Goal: Information Seeking & Learning: Learn about a topic

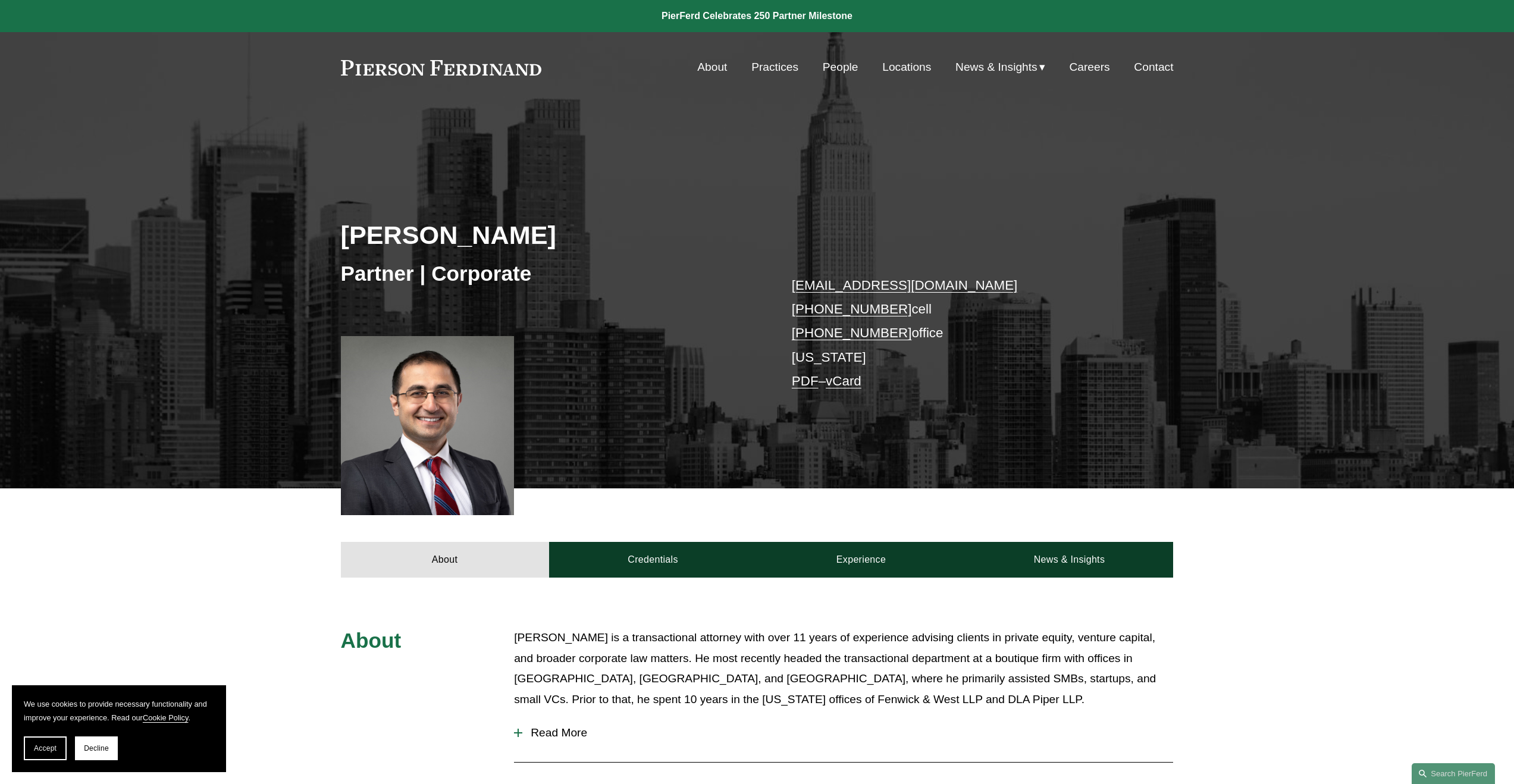
click at [748, 68] on link "Practices" at bounding box center [775, 67] width 47 height 23
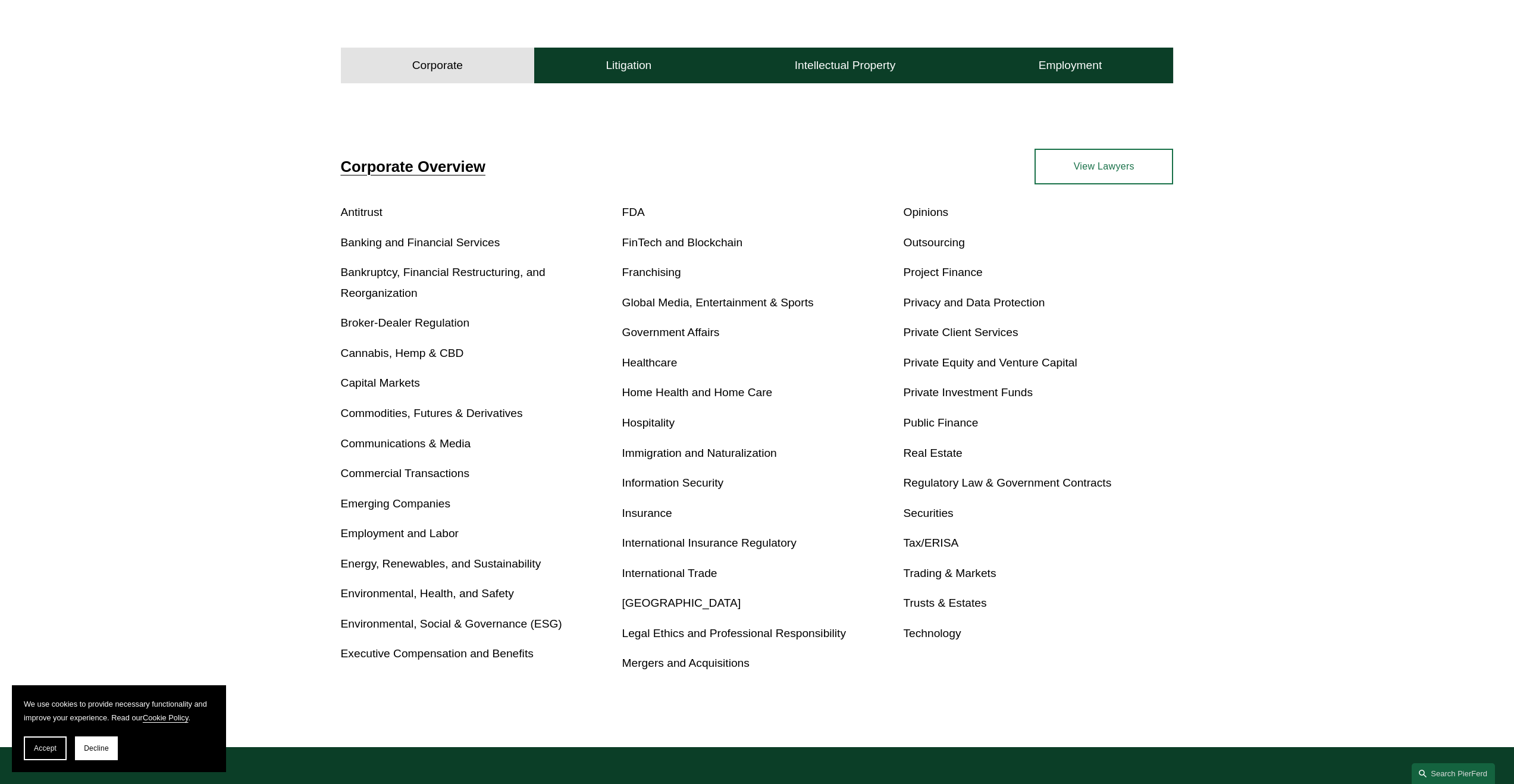
scroll to position [394, 0]
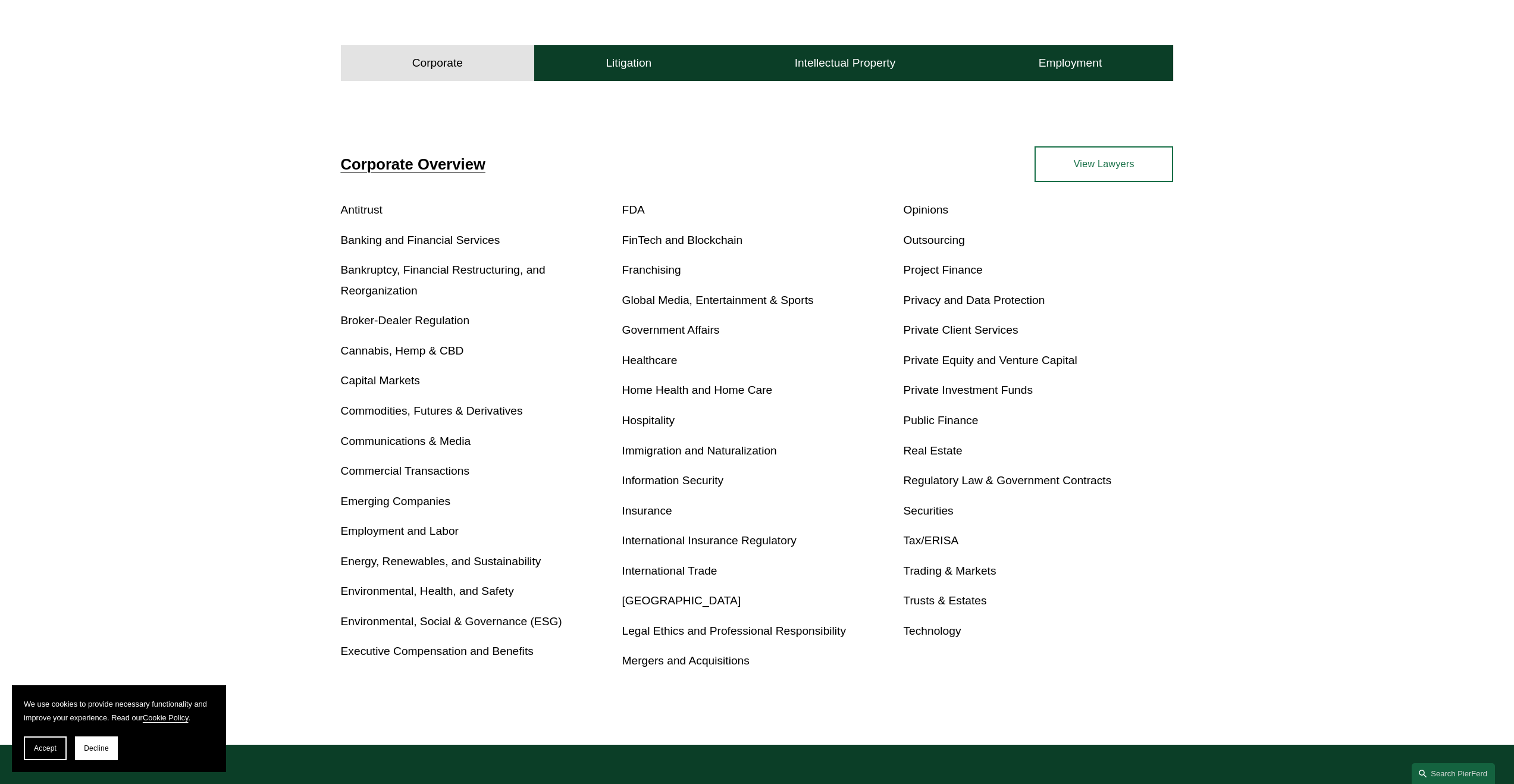
click at [648, 84] on div "Corporate Overview Antitrust Banking and Financial Services Bankruptcy, Financi…" at bounding box center [757, 412] width 1514 height 663
click at [652, 76] on button "Litigation" at bounding box center [628, 62] width 188 height 36
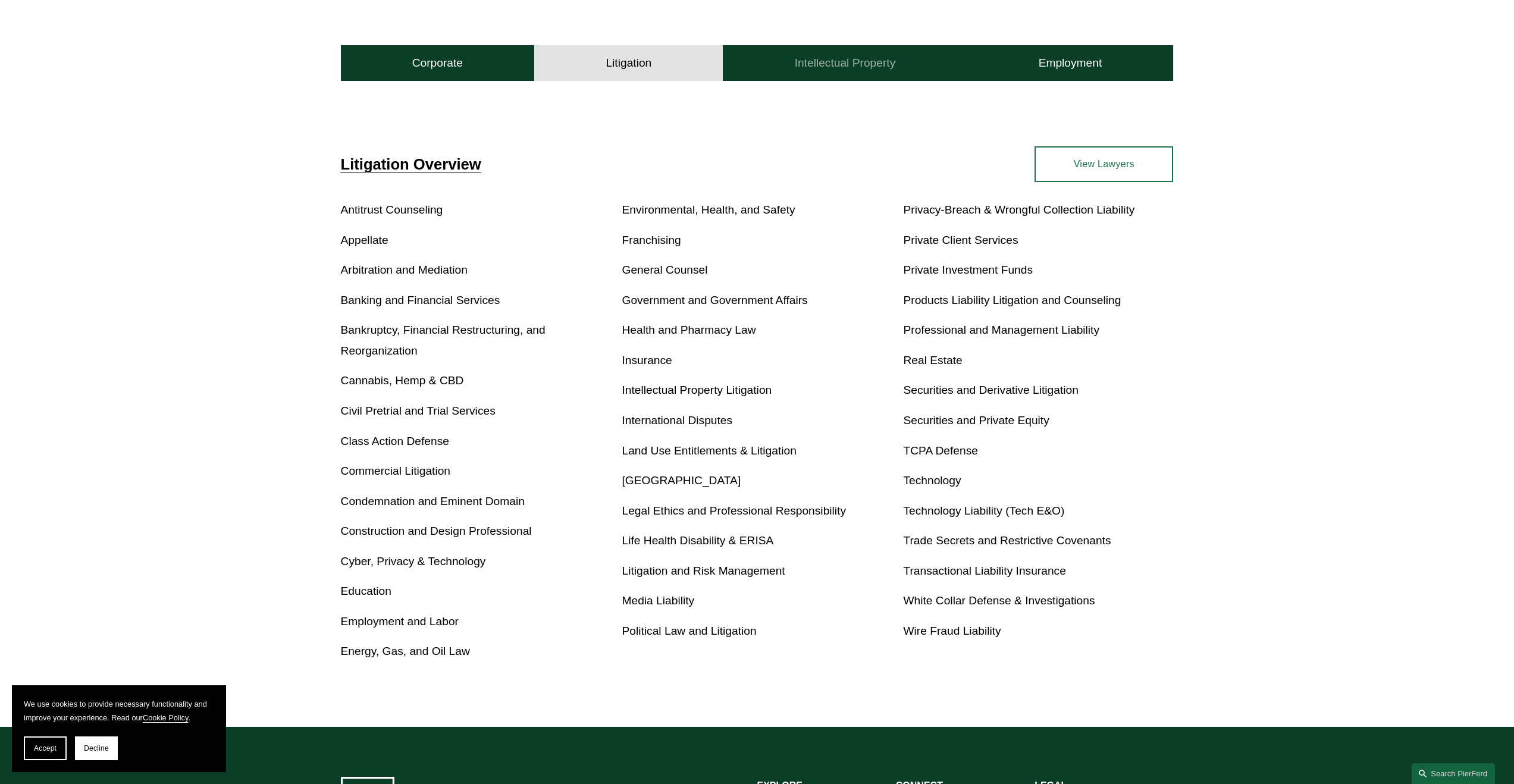
click at [793, 63] on button "Intellectual Property" at bounding box center [845, 62] width 244 height 36
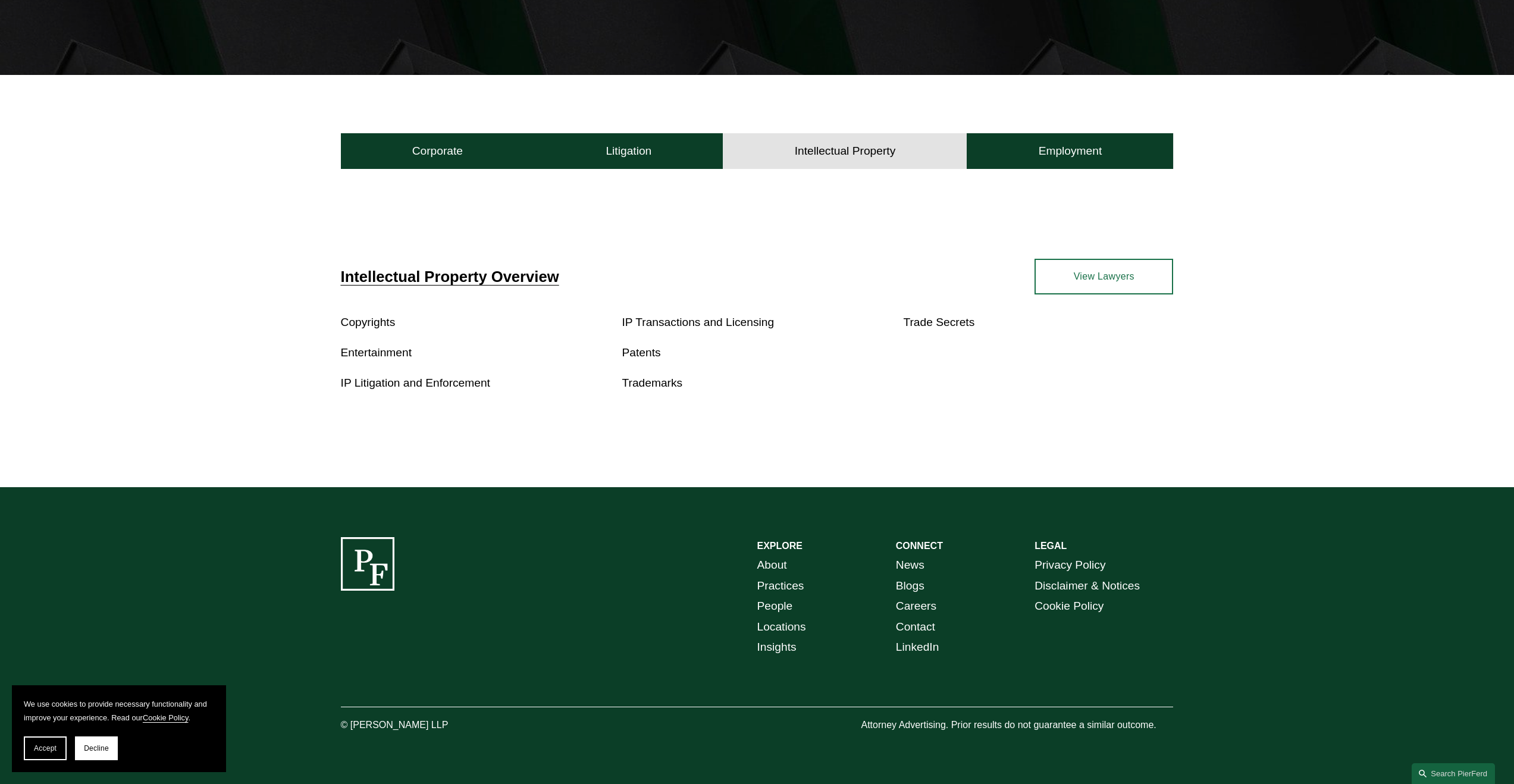
scroll to position [308, 0]
click at [984, 153] on button "Employment" at bounding box center [1069, 151] width 206 height 36
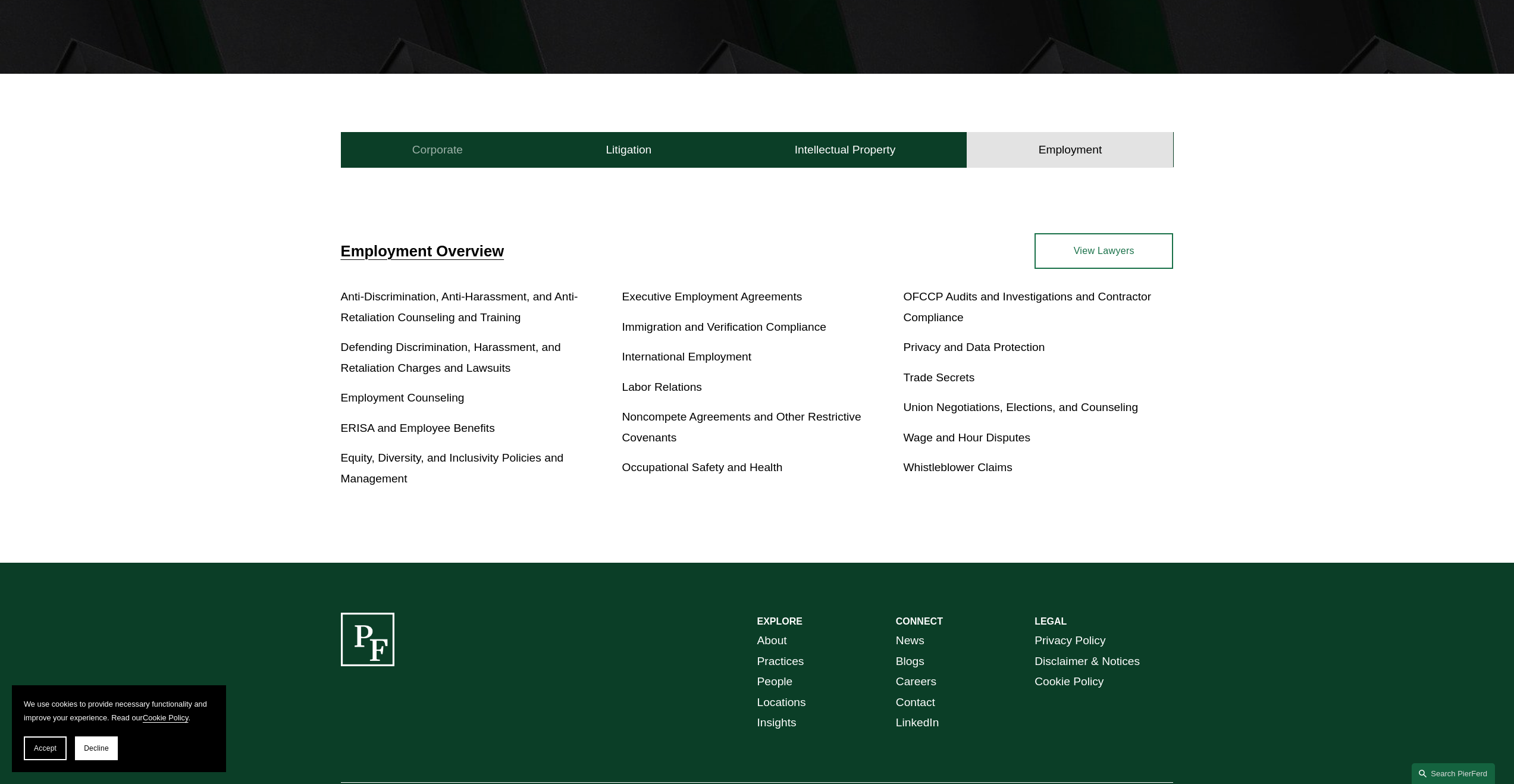
click at [445, 135] on button "Corporate" at bounding box center [438, 150] width 194 height 36
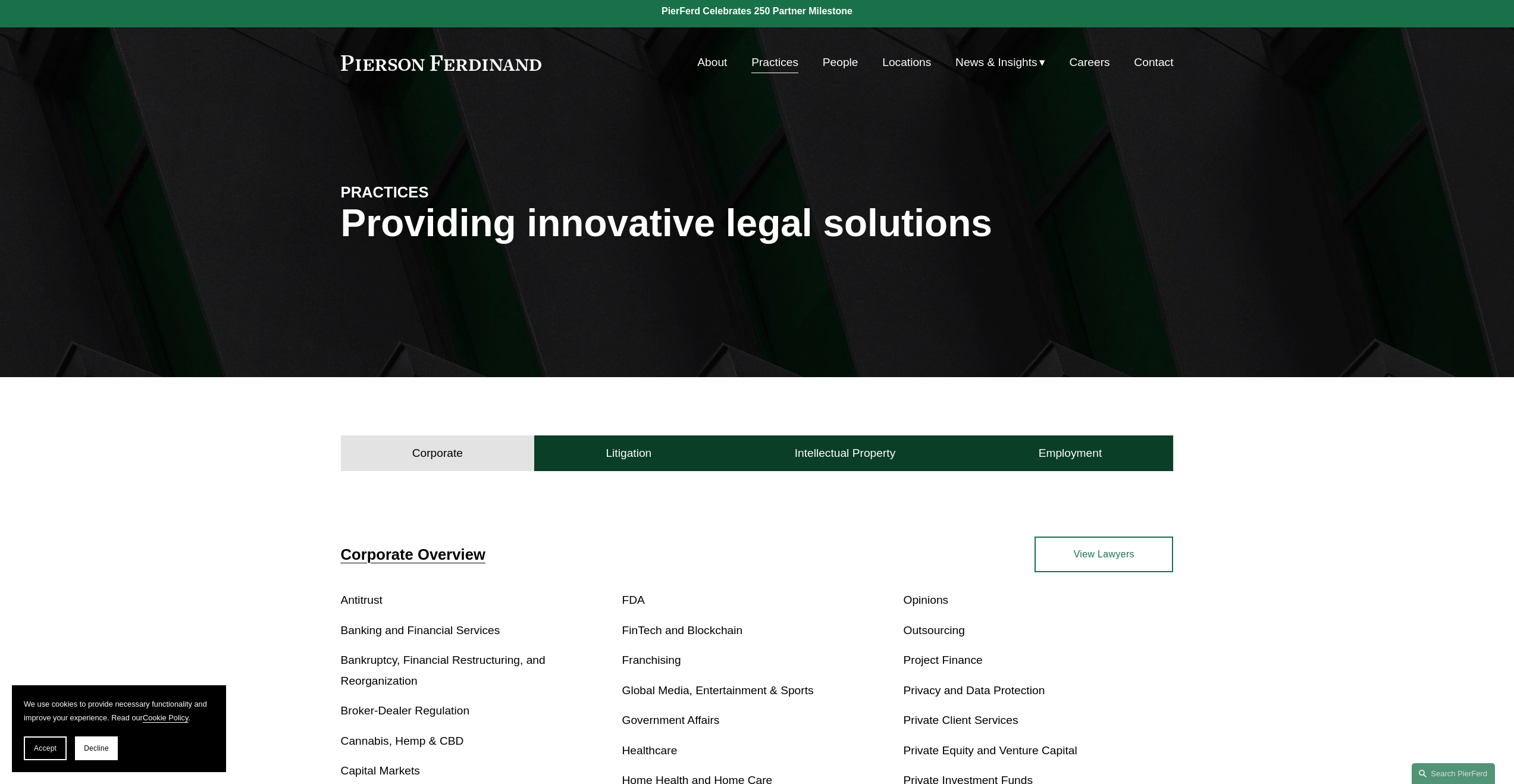
scroll to position [0, 0]
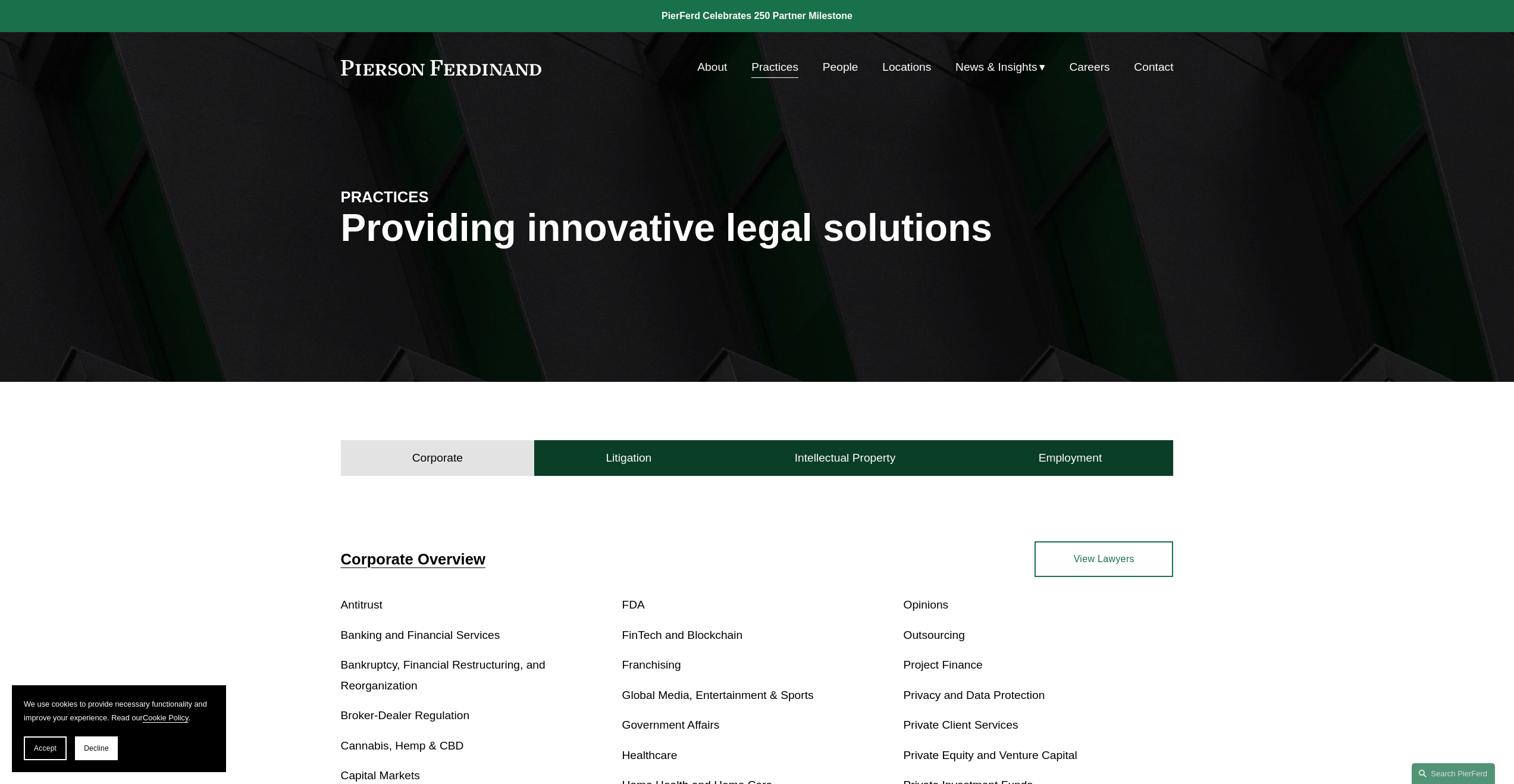
click at [827, 66] on link "People" at bounding box center [840, 67] width 36 height 23
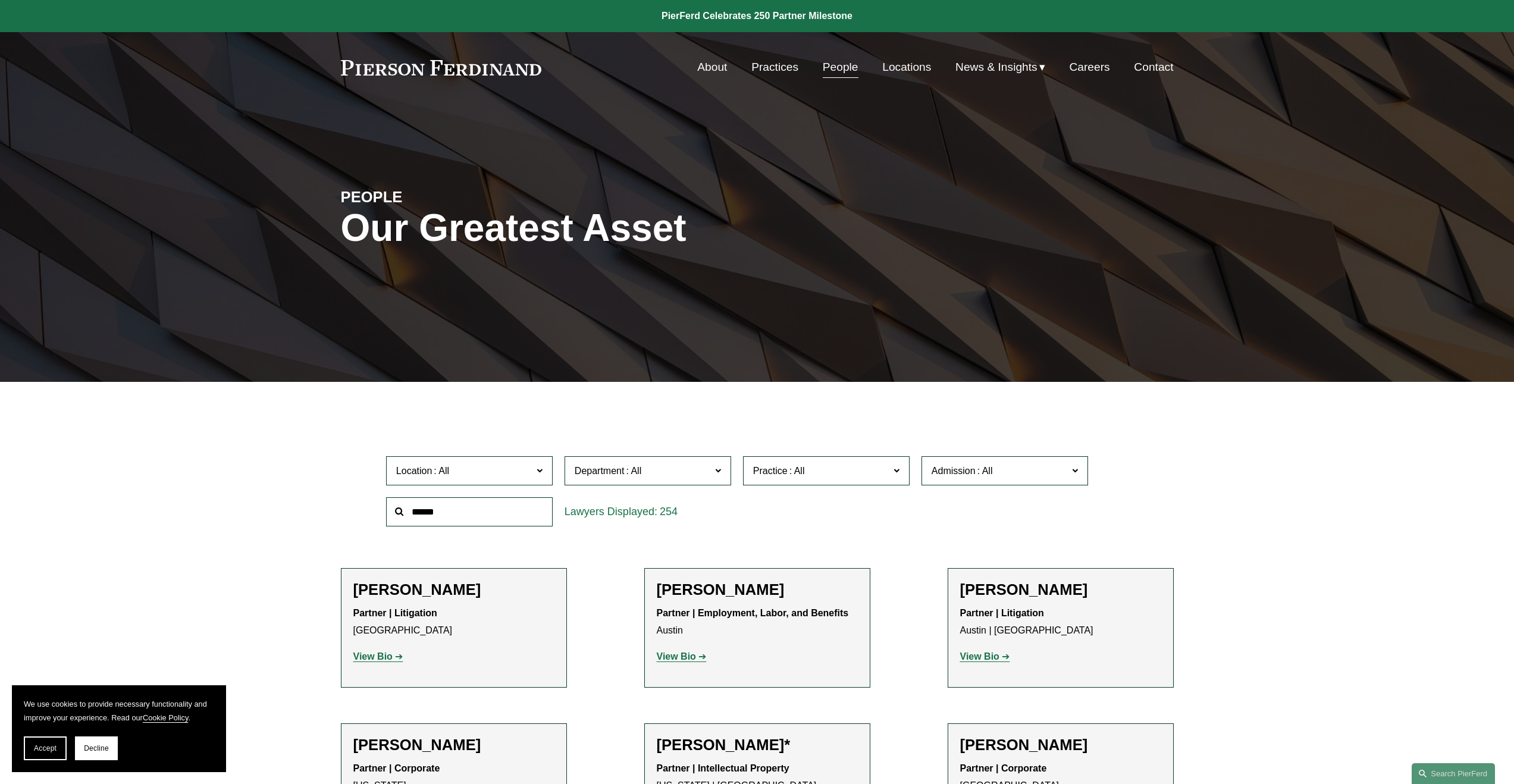
click at [778, 71] on link "Practices" at bounding box center [775, 67] width 47 height 23
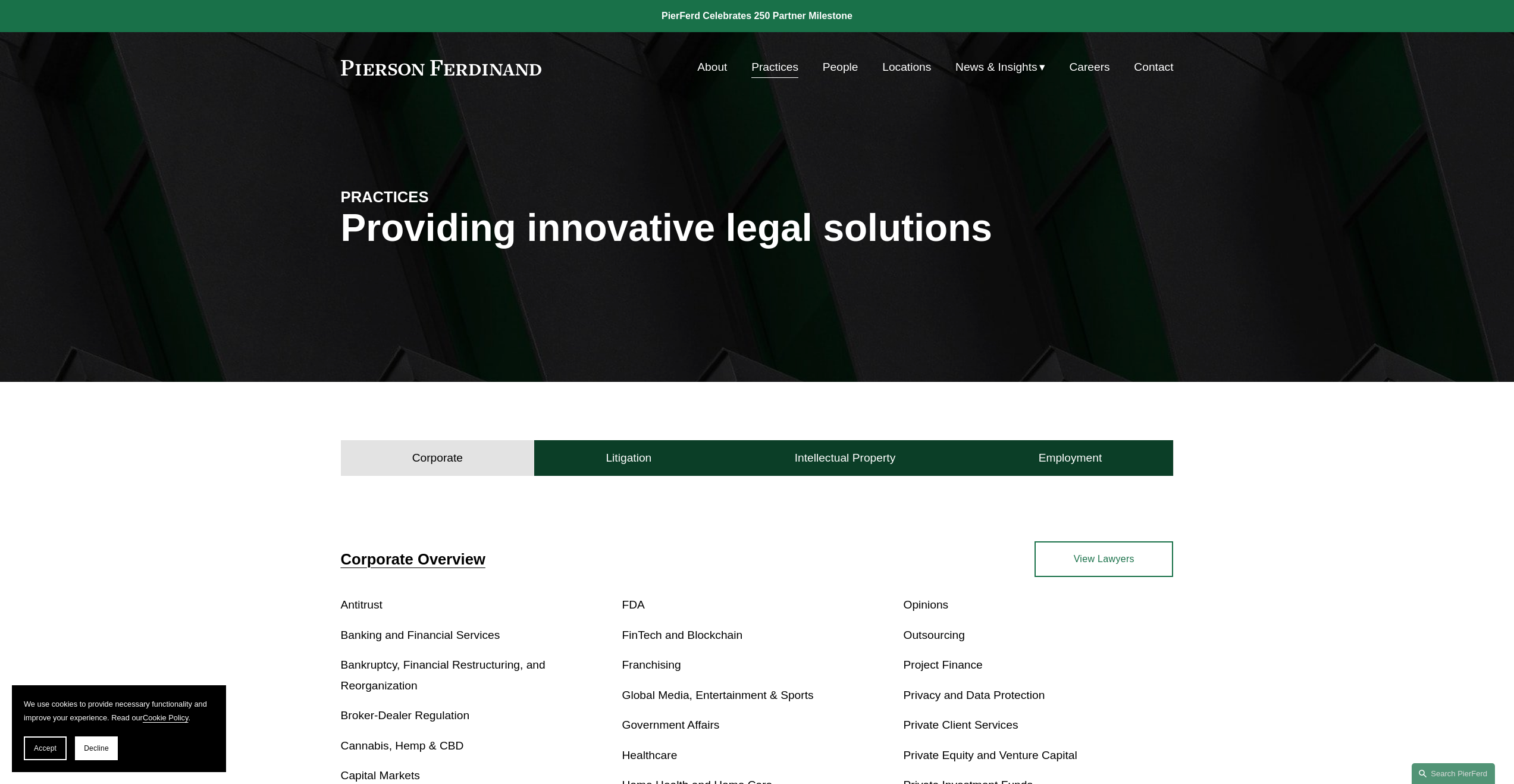
click at [1160, 66] on link "Contact" at bounding box center [1153, 67] width 39 height 23
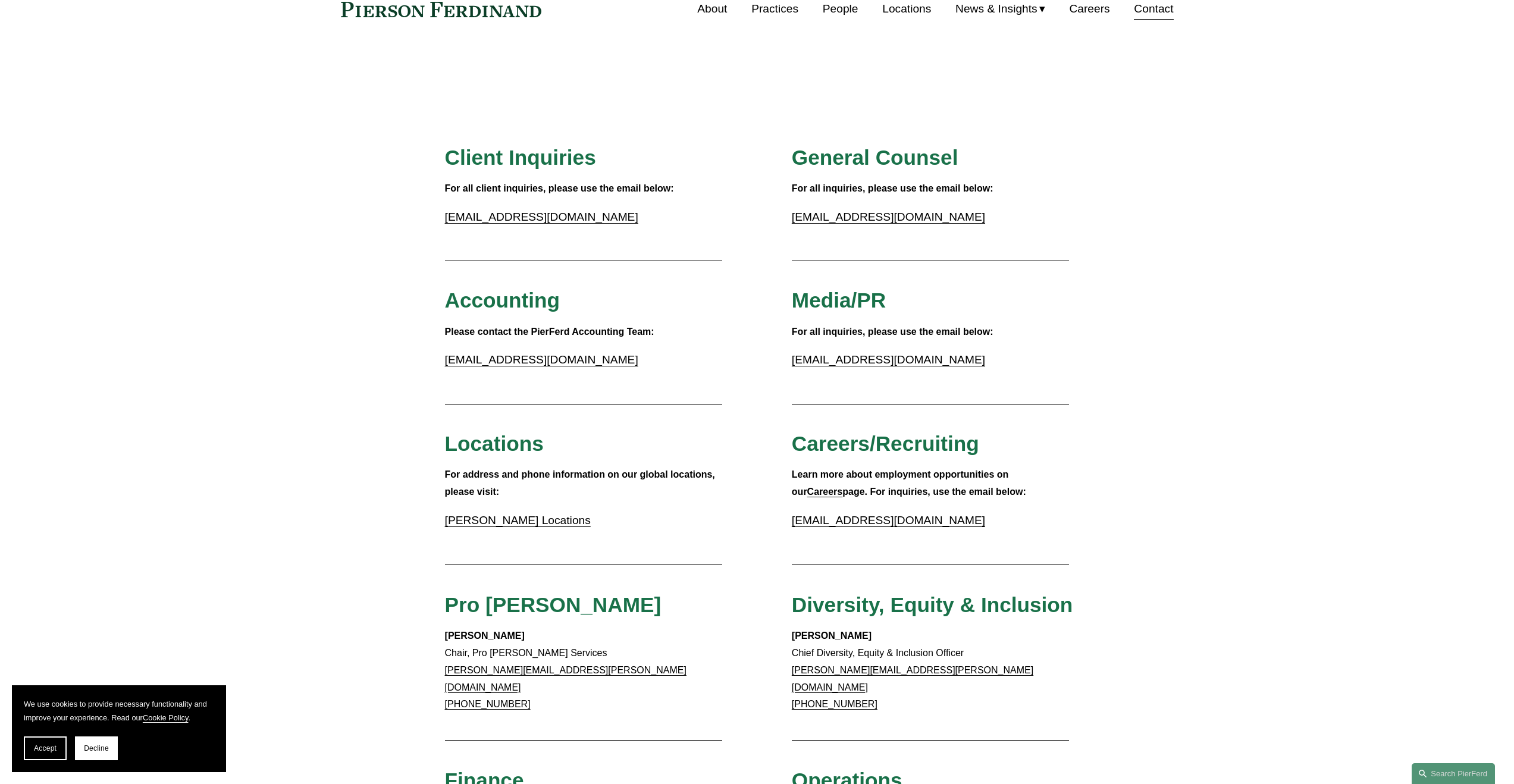
scroll to position [67, 0]
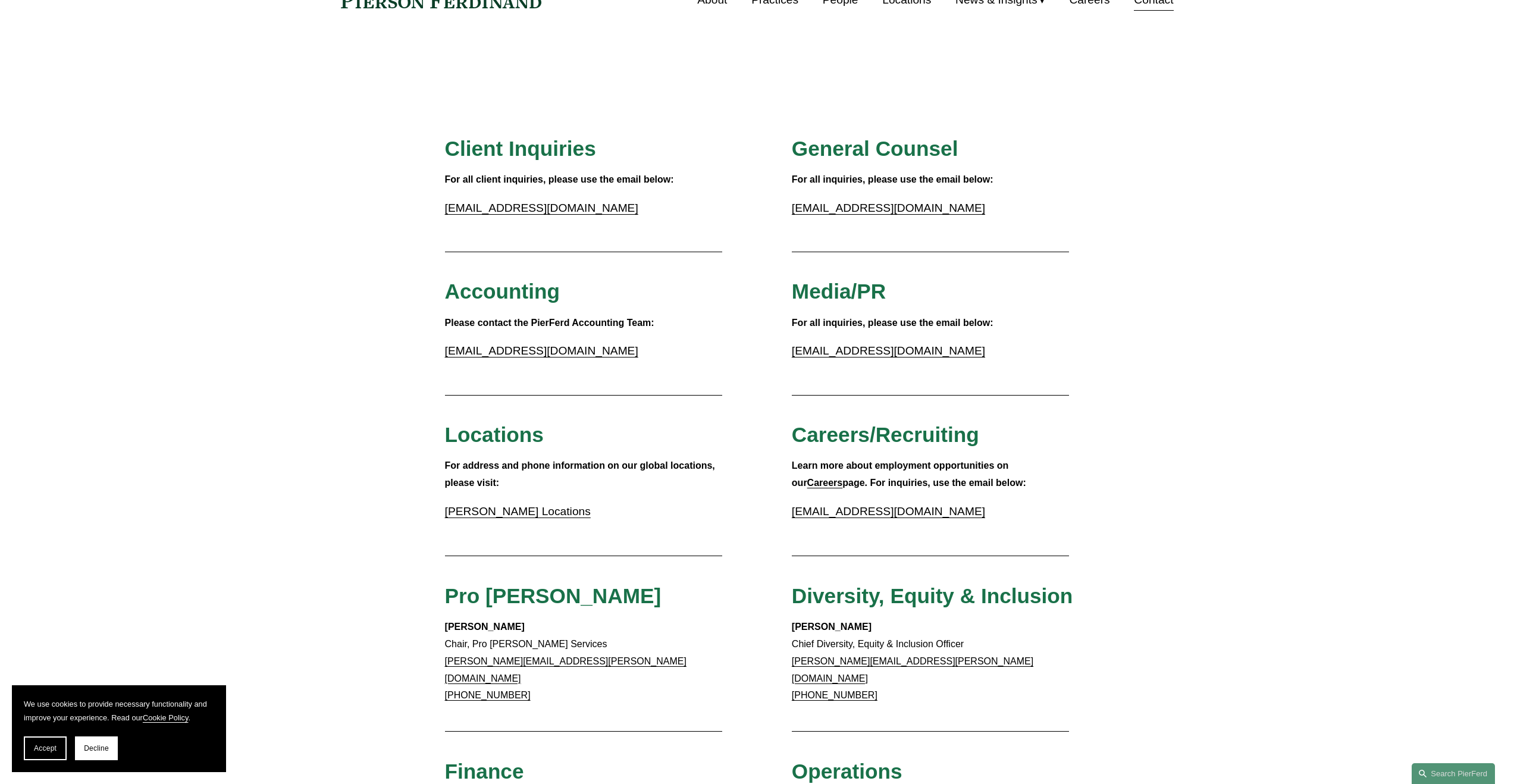
click at [1192, 413] on div "Client Inquiries For all client inquiries, please use the email below: [EMAIL_A…" at bounding box center [757, 726] width 1514 height 1183
click at [1329, 357] on div "Client Inquiries For all client inquiries, please use the email below: inquirie…" at bounding box center [757, 726] width 1514 height 1183
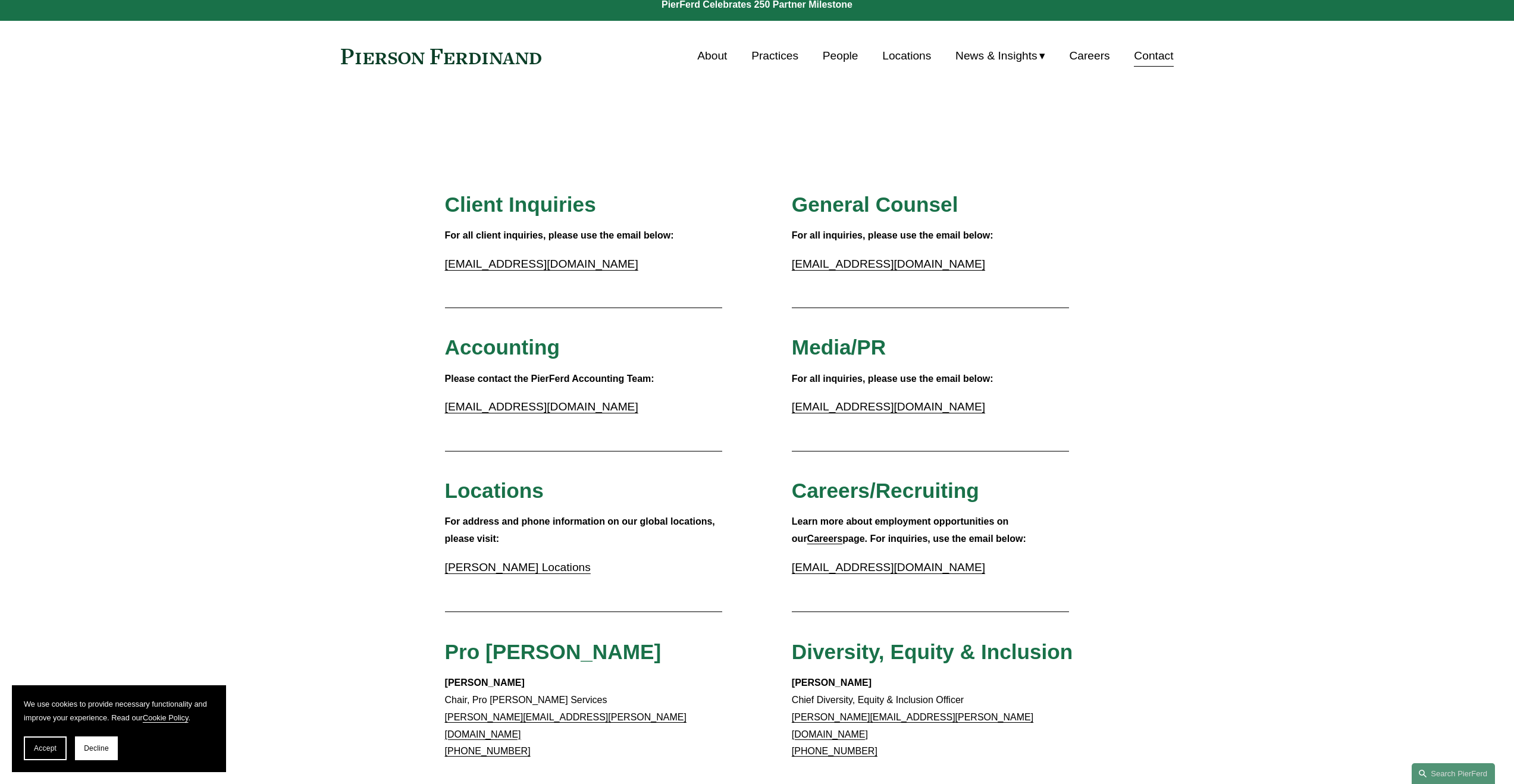
scroll to position [0, 0]
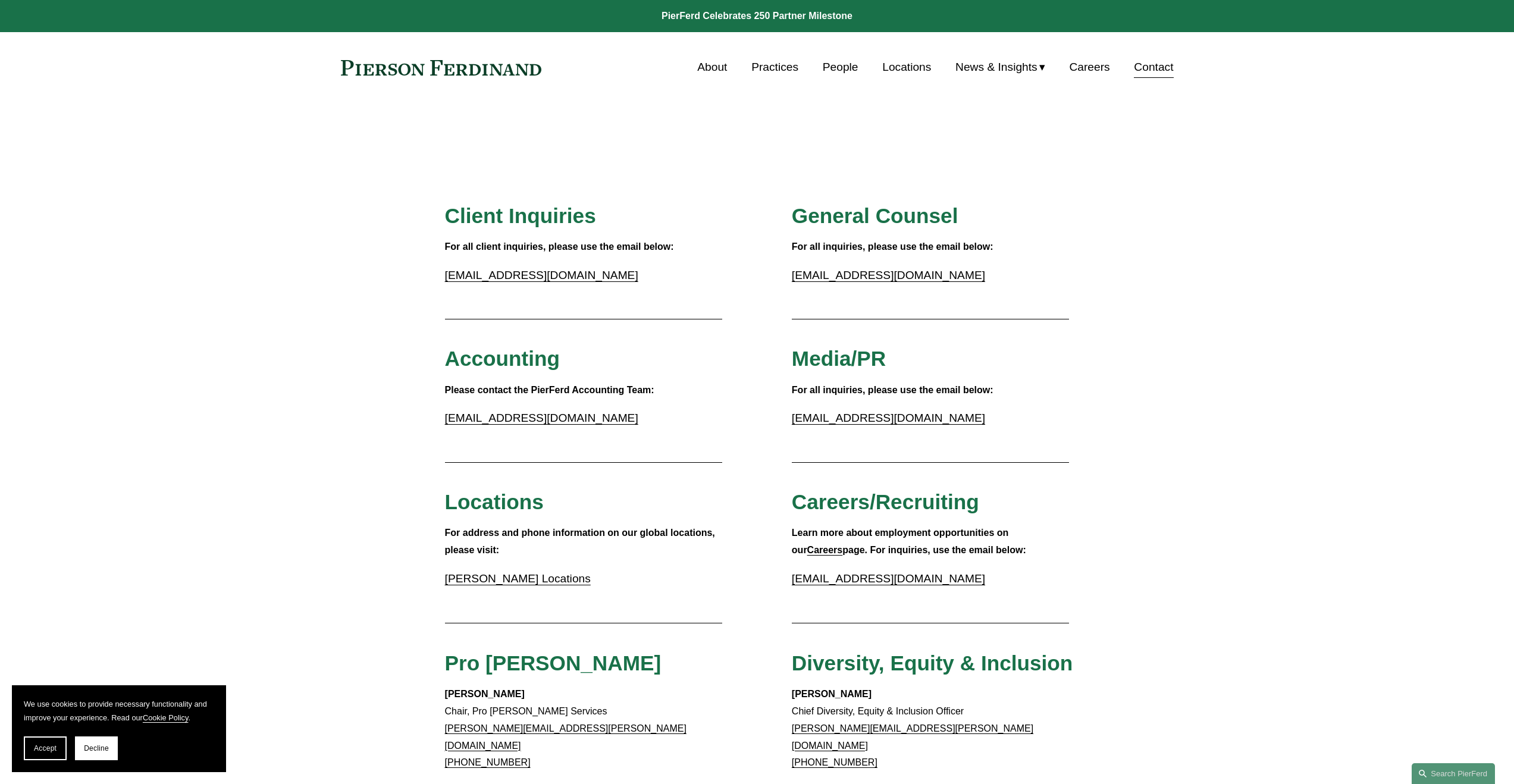
click at [1371, 352] on div "Client Inquiries For all client inquiries, please use the email below: inquirie…" at bounding box center [757, 794] width 1514 height 1183
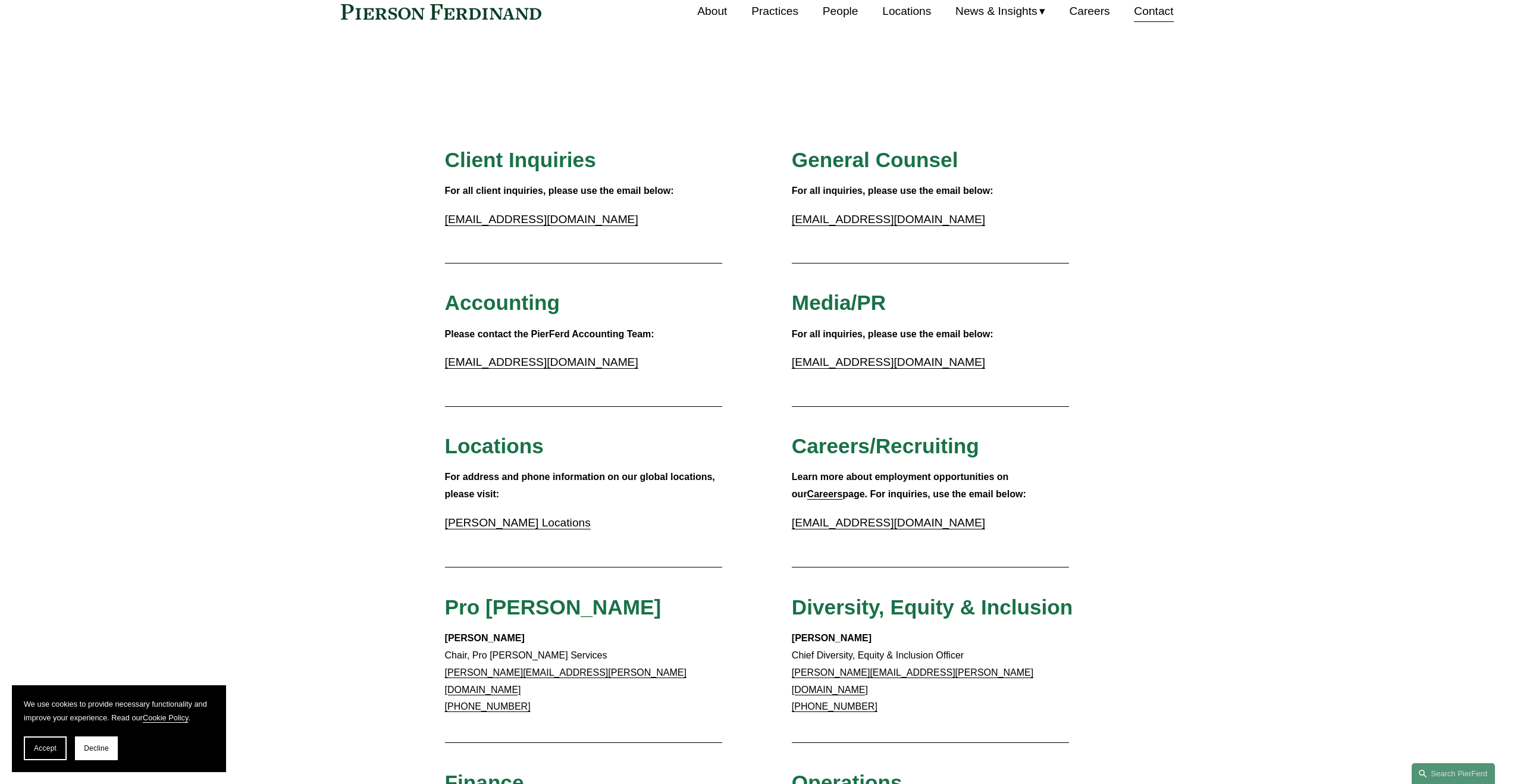
scroll to position [52, 0]
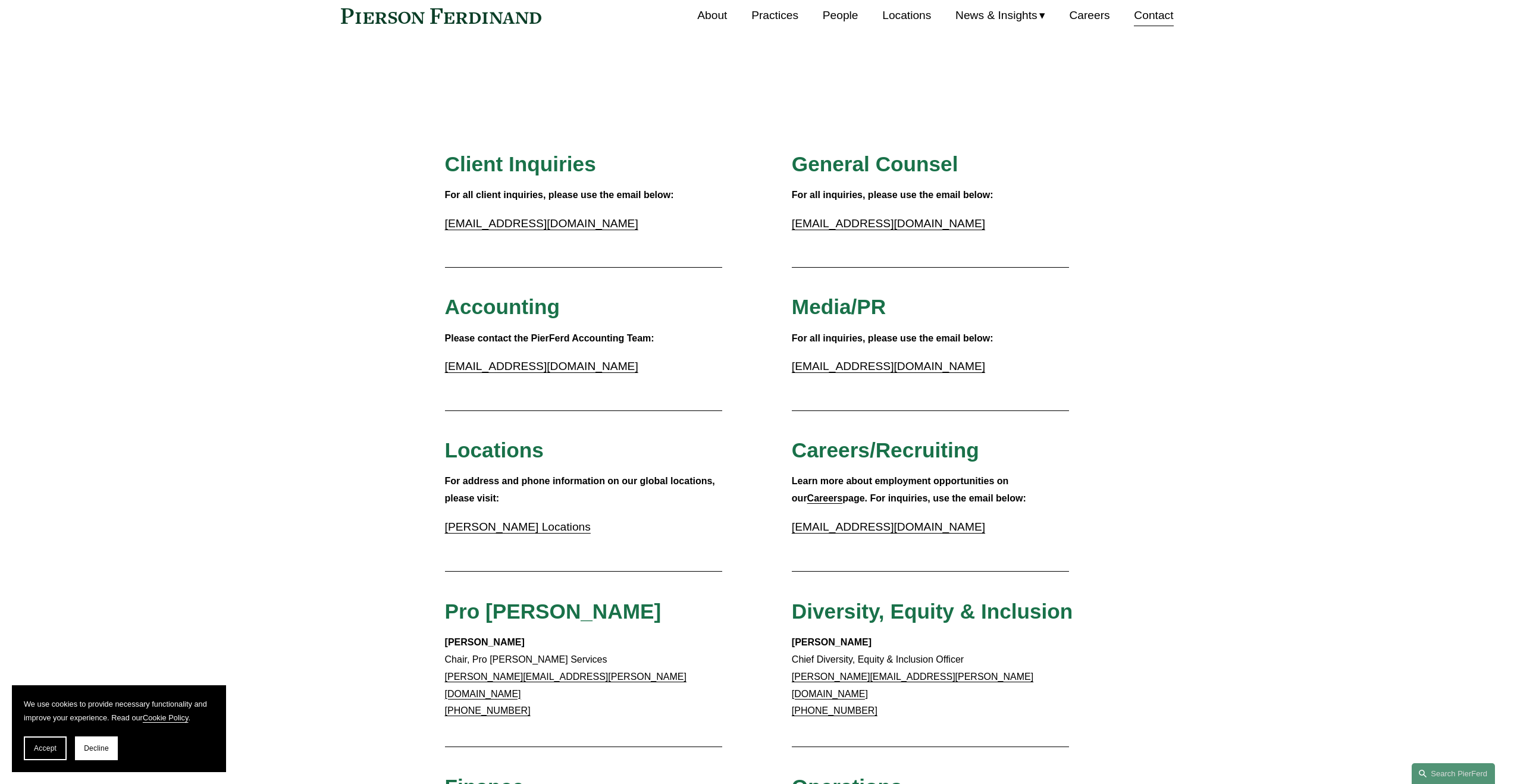
click at [764, 16] on link "Practices" at bounding box center [775, 15] width 47 height 23
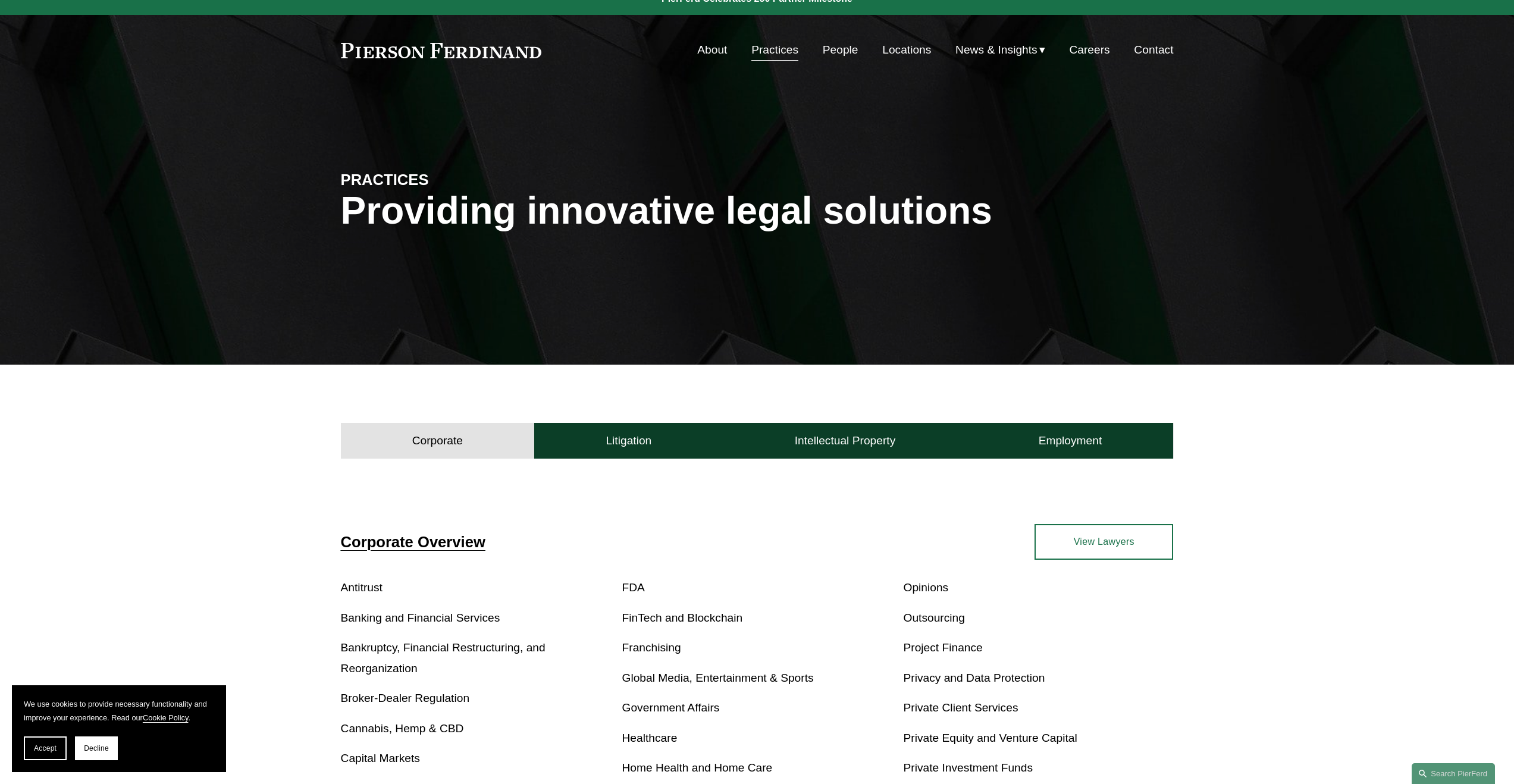
scroll to position [17, 0]
click at [1009, 440] on button "Employment" at bounding box center [1069, 440] width 206 height 36
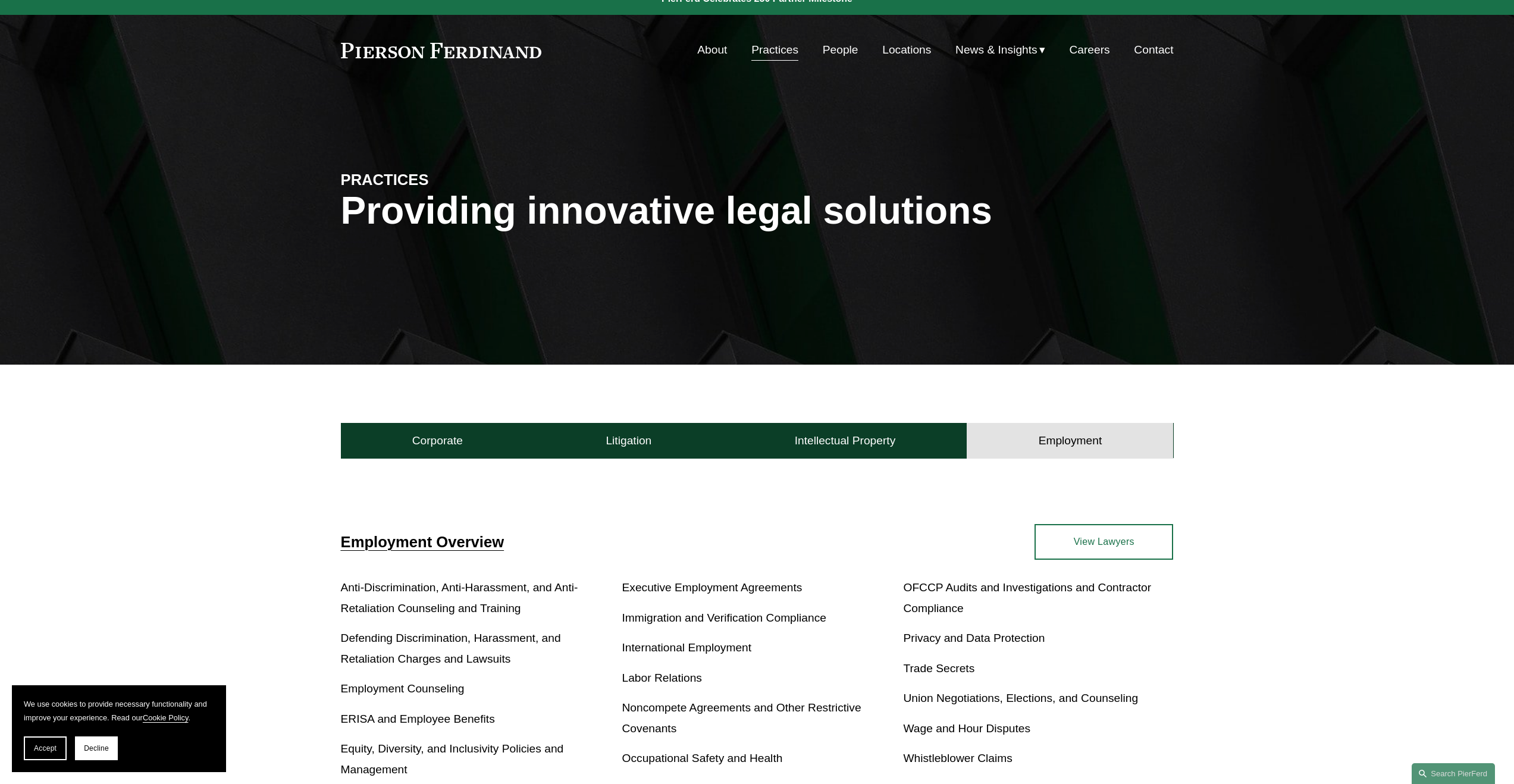
click at [787, 56] on link "Practices" at bounding box center [775, 50] width 47 height 23
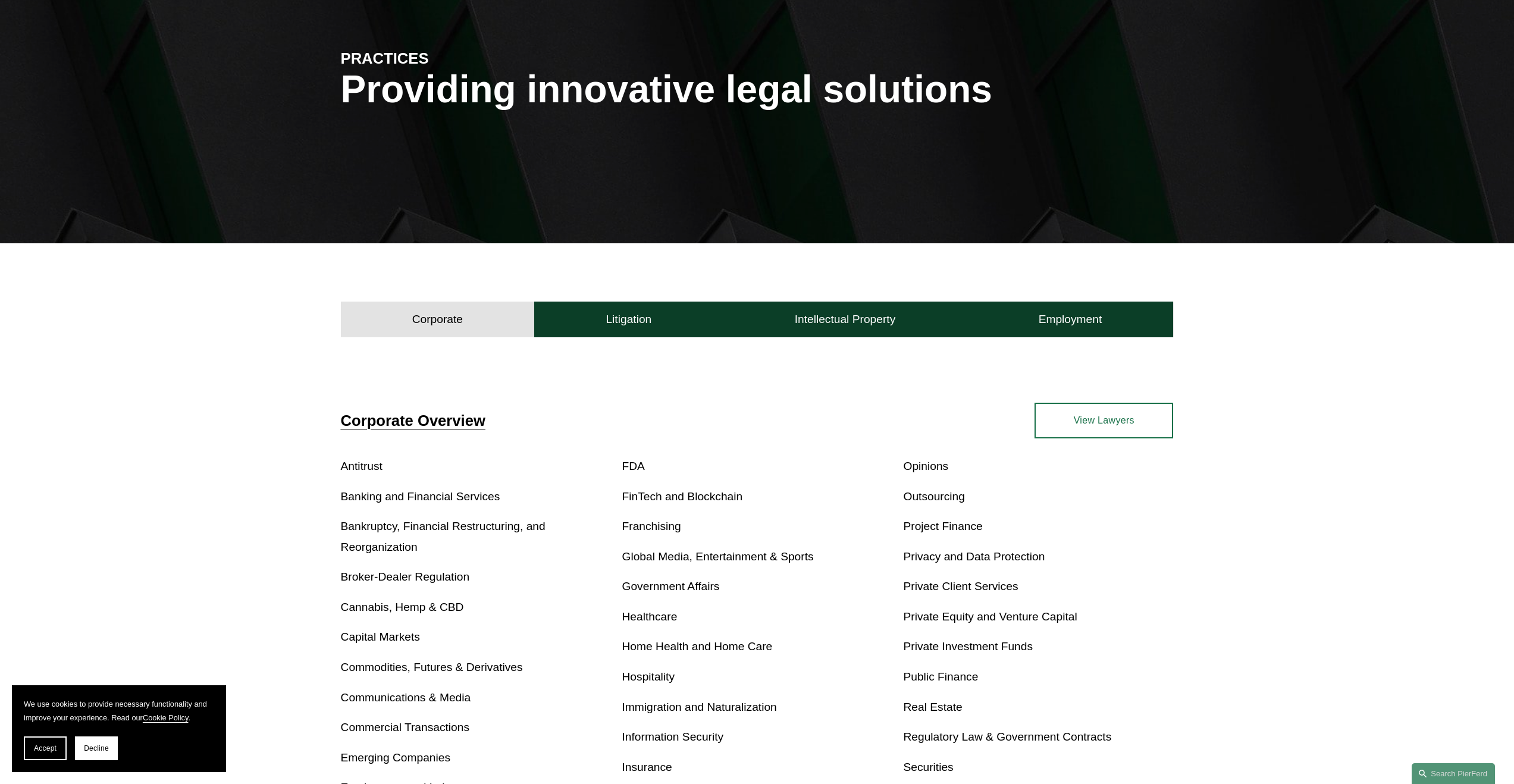
scroll to position [245, 0]
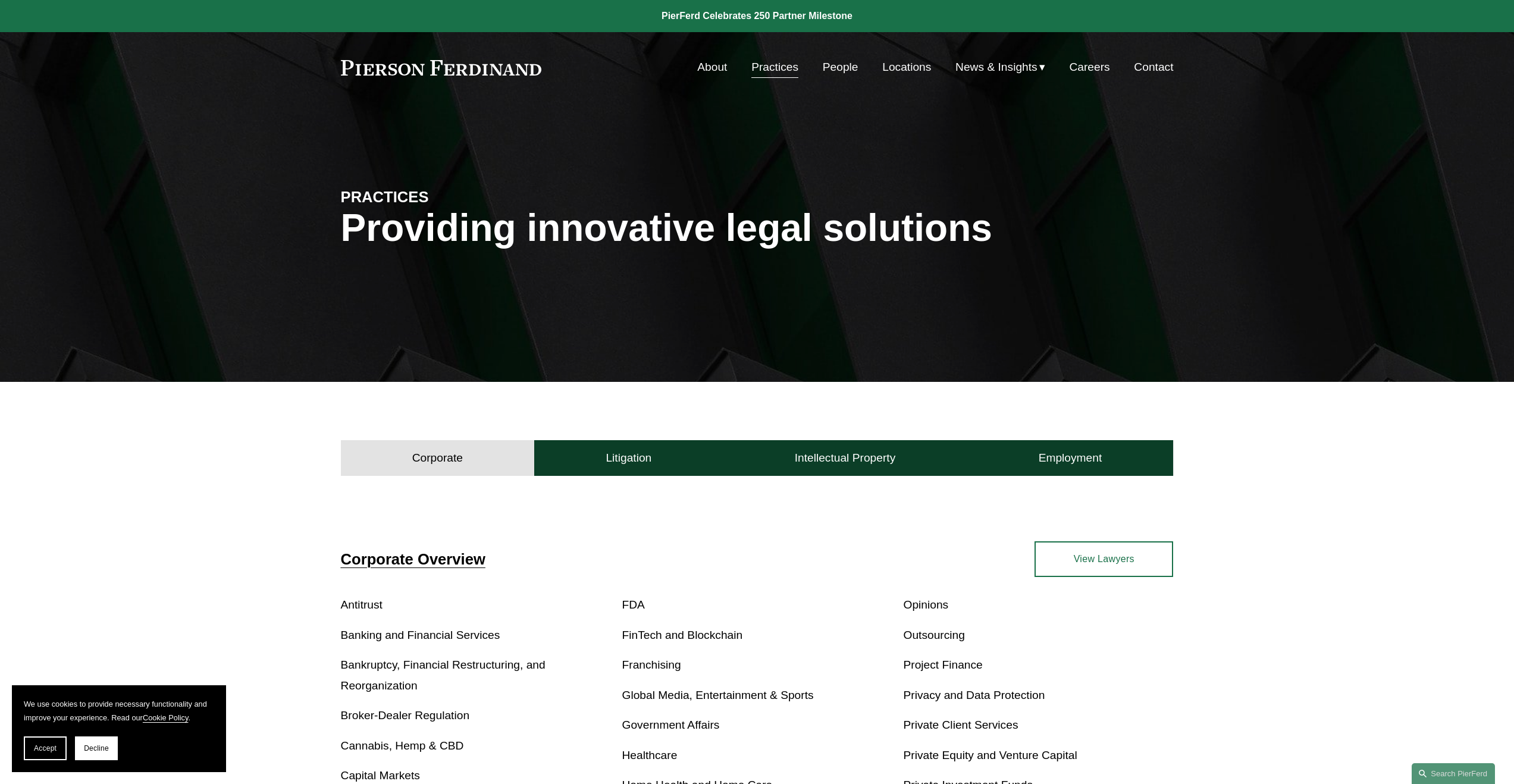
scroll to position [245, 0]
